Goal: Task Accomplishment & Management: Use online tool/utility

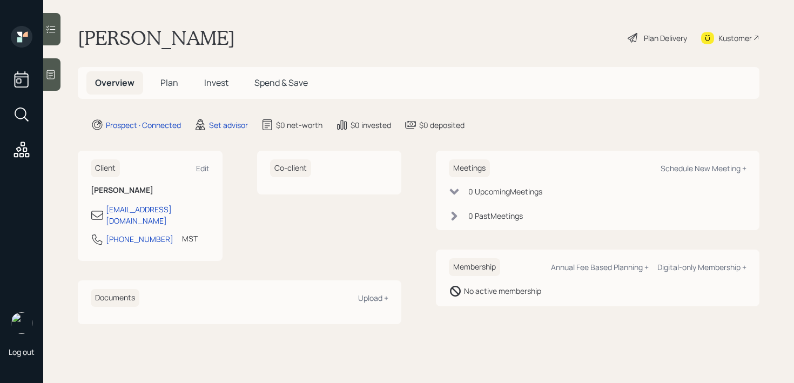
click at [51, 79] on icon at bounding box center [50, 74] width 11 height 11
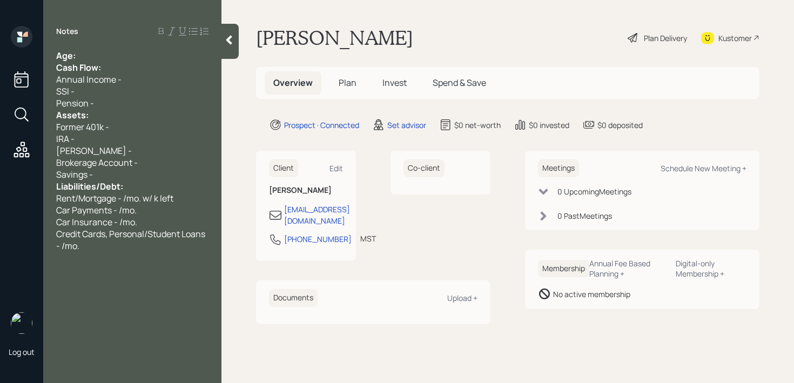
click at [149, 45] on div "Notes Age: Cash Flow: Annual Income - SSI - Pension - Assets: Former 401k - IRA…" at bounding box center [132, 198] width 178 height 344
click at [149, 48] on div "Notes Age: Cash Flow: Annual Income - SSI - Pension - Assets: Former 401k - IRA…" at bounding box center [132, 198] width 178 height 344
click at [149, 57] on div "Age:" at bounding box center [132, 56] width 152 height 12
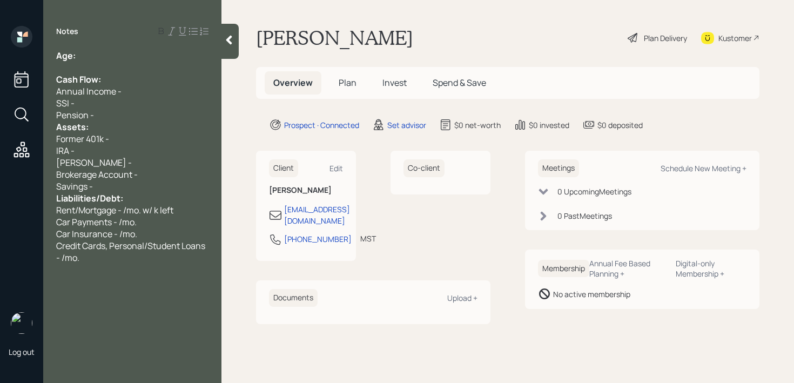
click at [136, 110] on div "Pension -" at bounding box center [132, 115] width 152 height 12
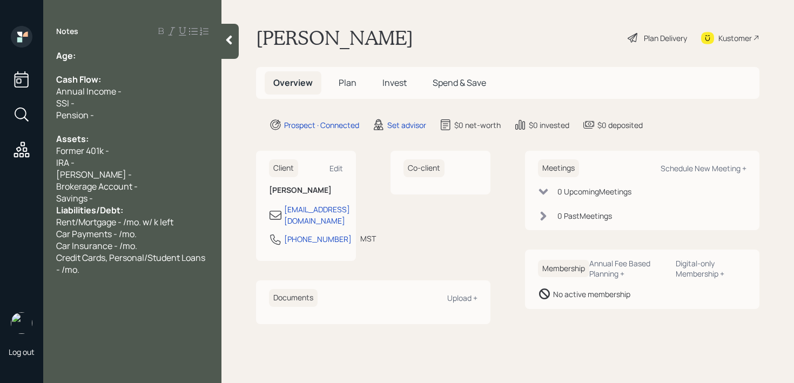
click at [139, 197] on div "Savings -" at bounding box center [132, 198] width 152 height 12
